Goal: Task Accomplishment & Management: Manage account settings

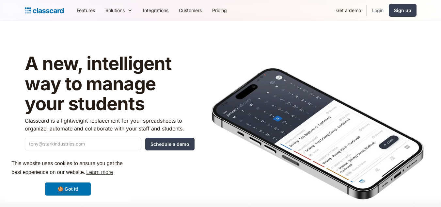
click at [380, 12] on link "Login" at bounding box center [378, 10] width 22 height 15
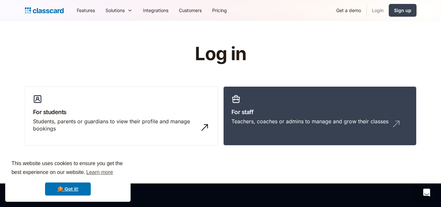
click at [374, 14] on link "Login" at bounding box center [378, 10] width 22 height 15
click at [274, 111] on h3 "For staff" at bounding box center [319, 111] width 177 height 9
